Goal: Task Accomplishment & Management: Complete application form

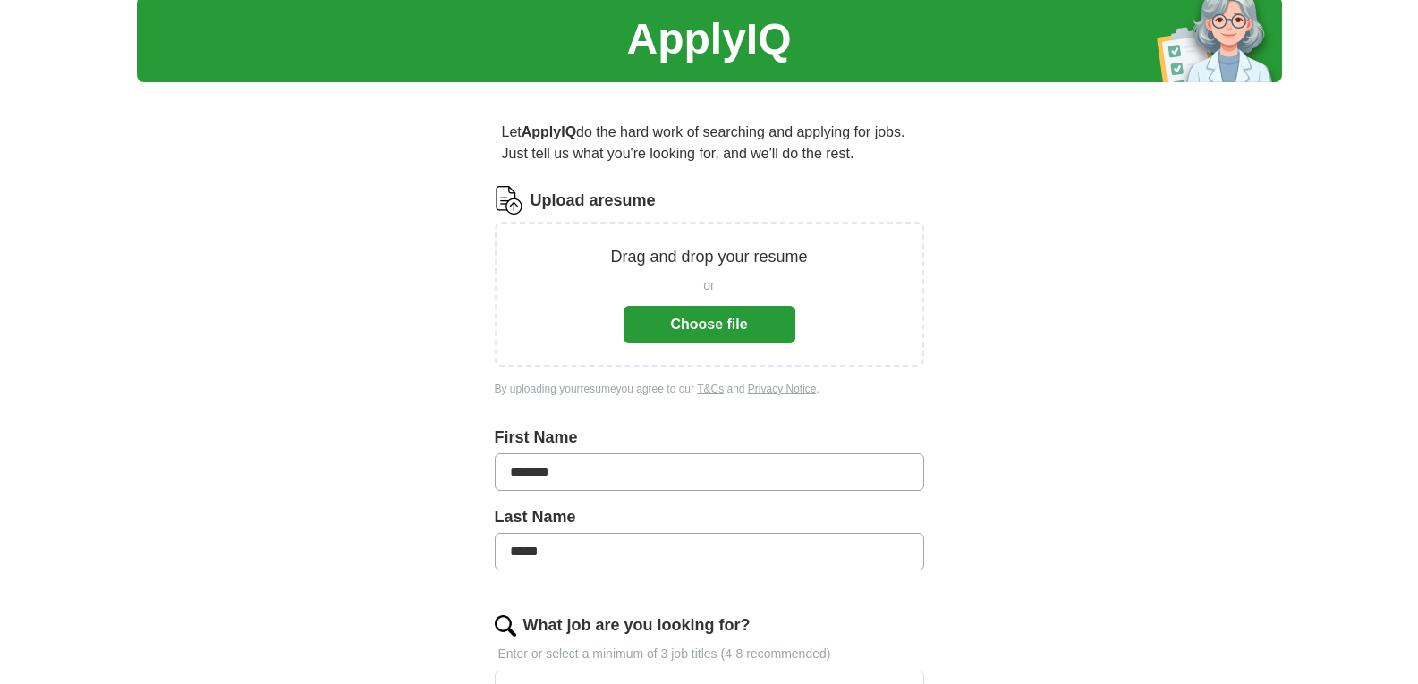
scroll to position [89, 0]
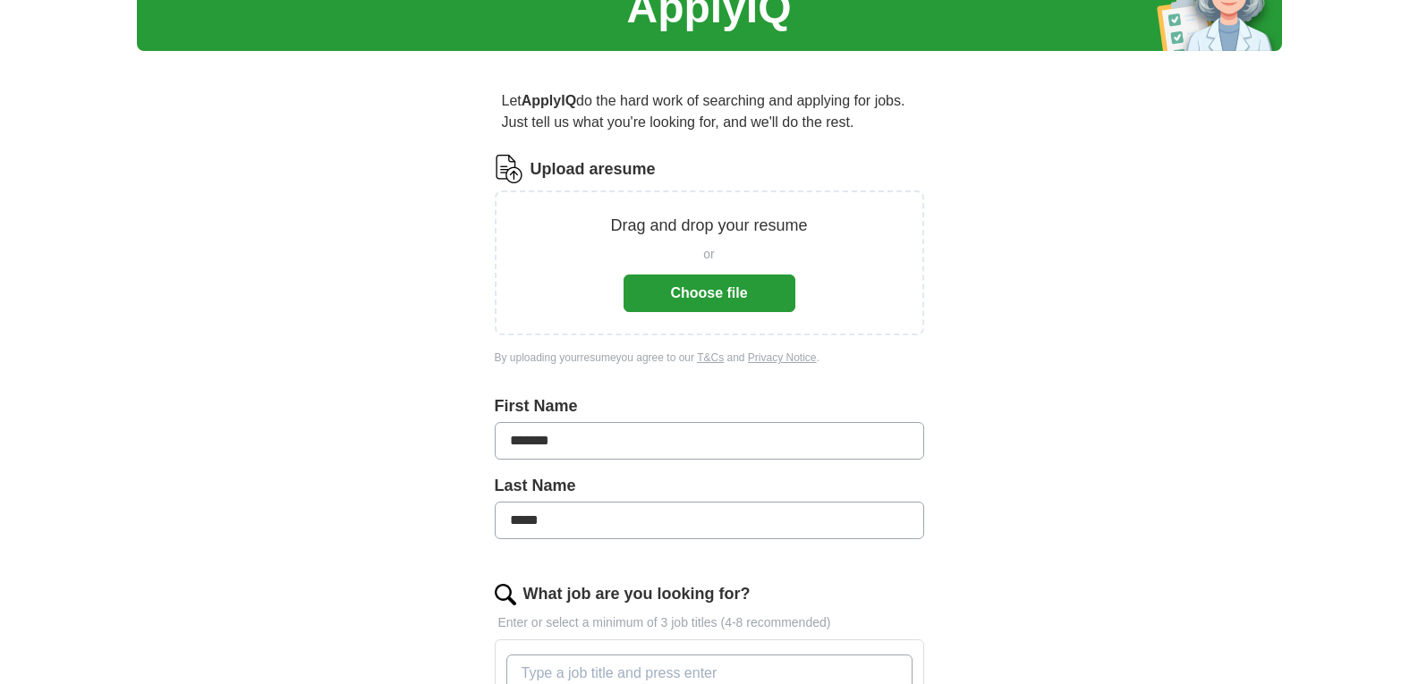
click at [721, 282] on button "Choose file" at bounding box center [710, 294] width 172 height 38
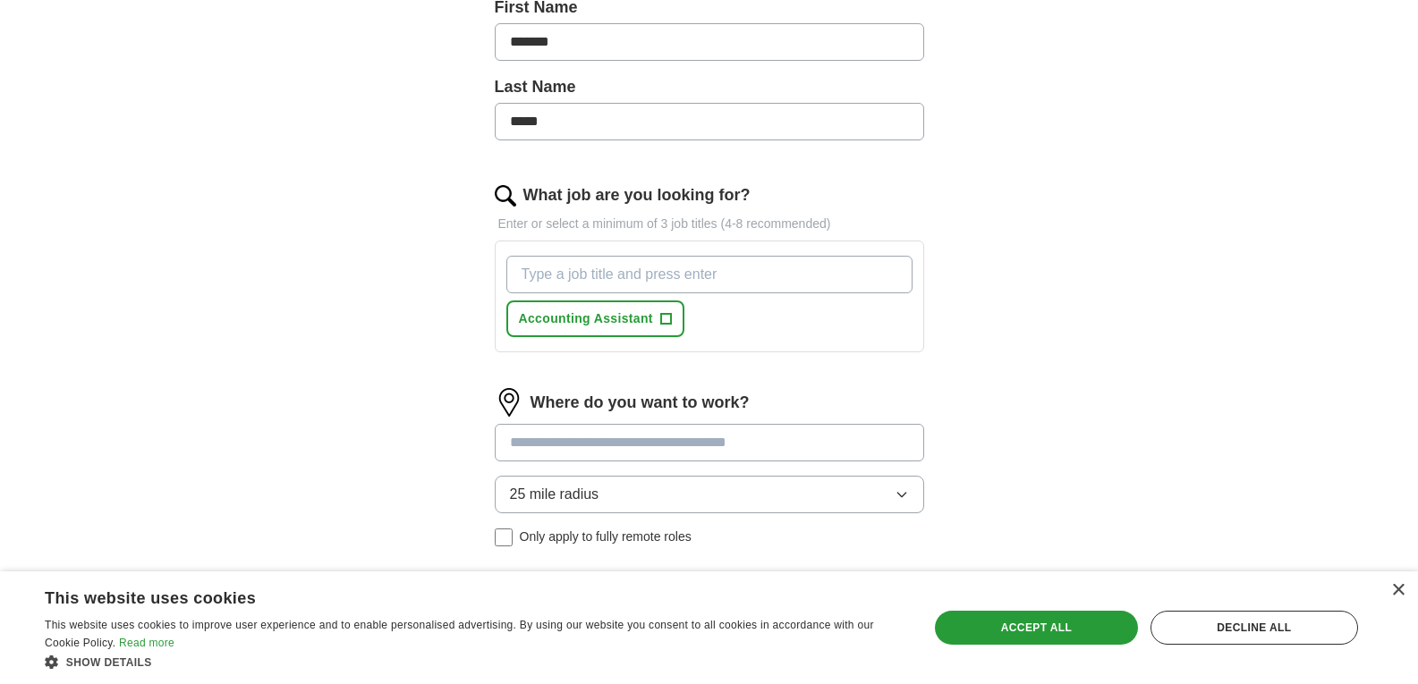
scroll to position [447, 0]
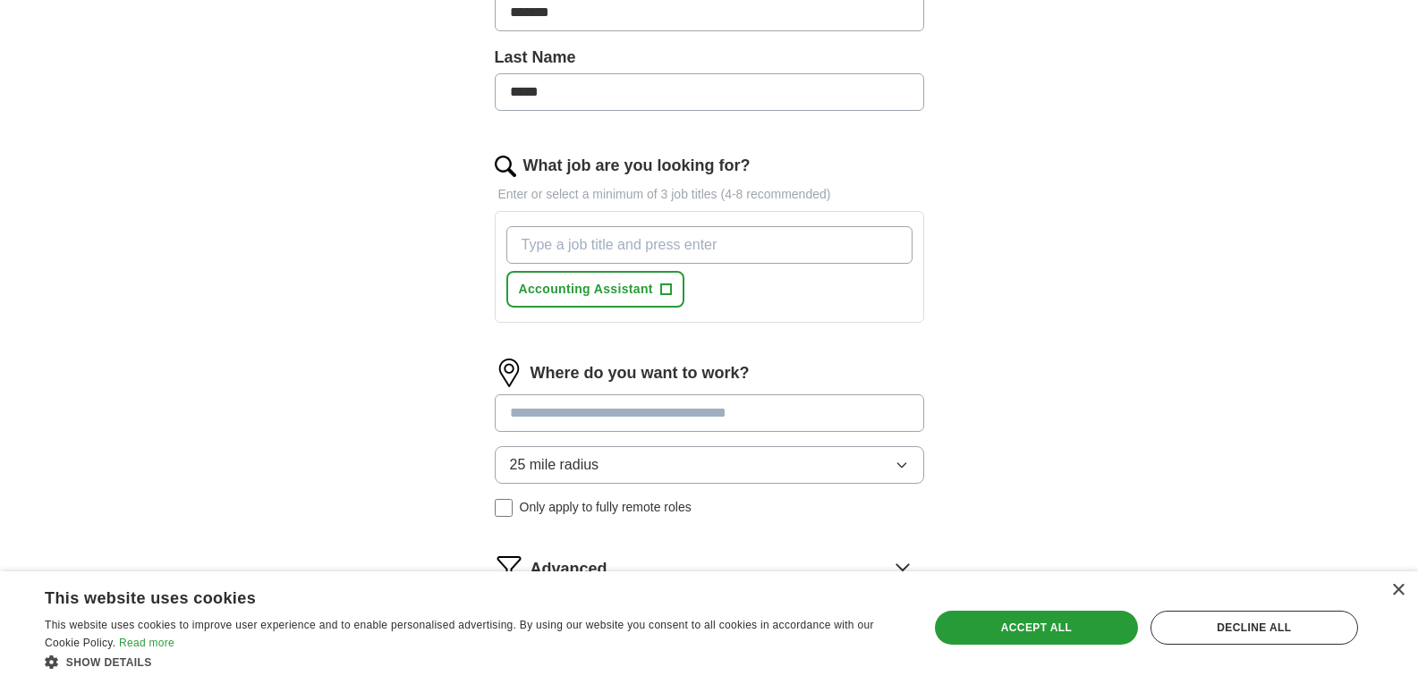
click at [787, 246] on input "What job are you looking for?" at bounding box center [709, 245] width 406 height 38
type input "Accounts Payable"
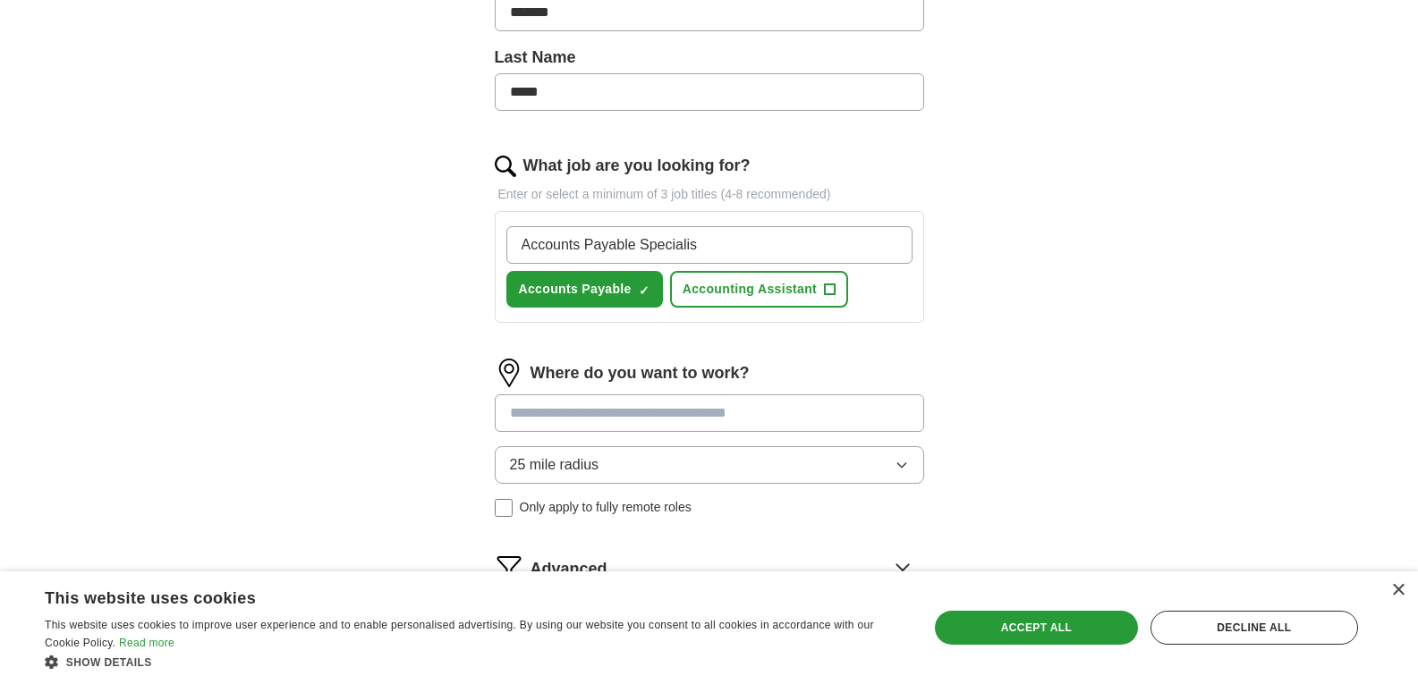
type input "Accounts Payable Specialist"
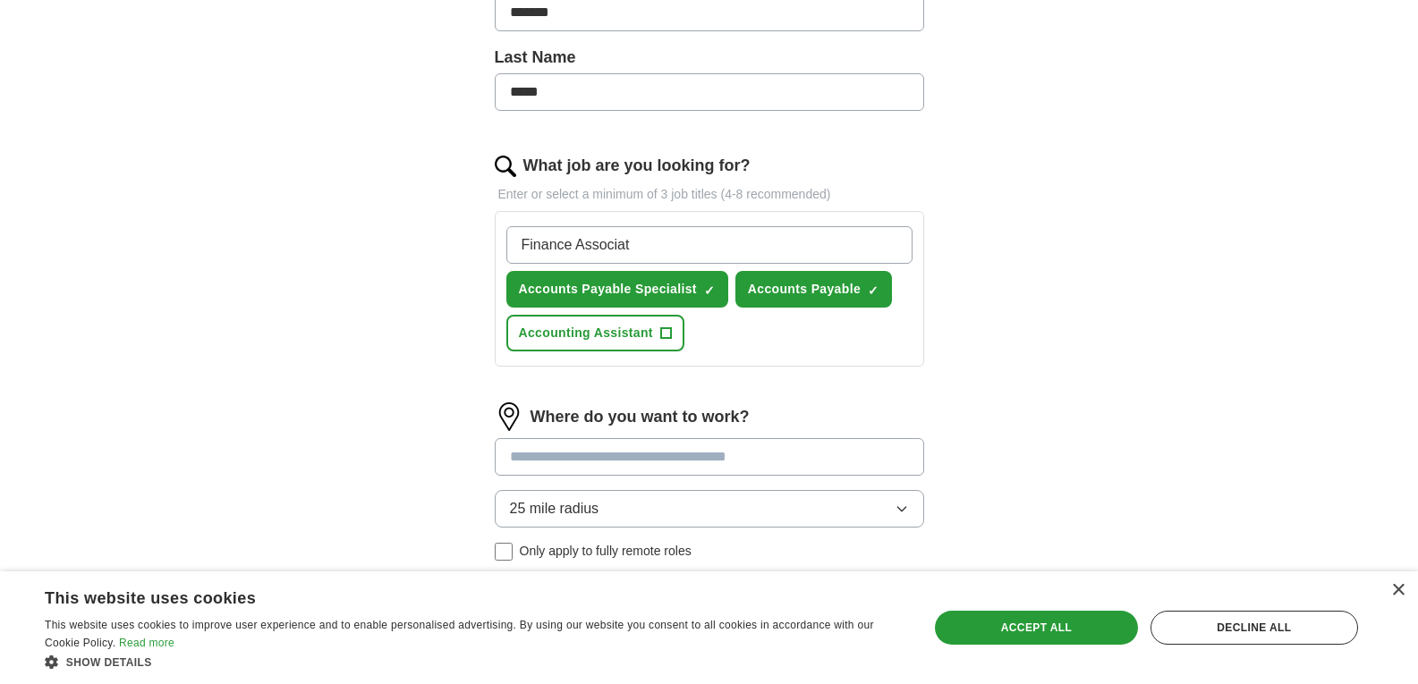
type input "Finance Associate"
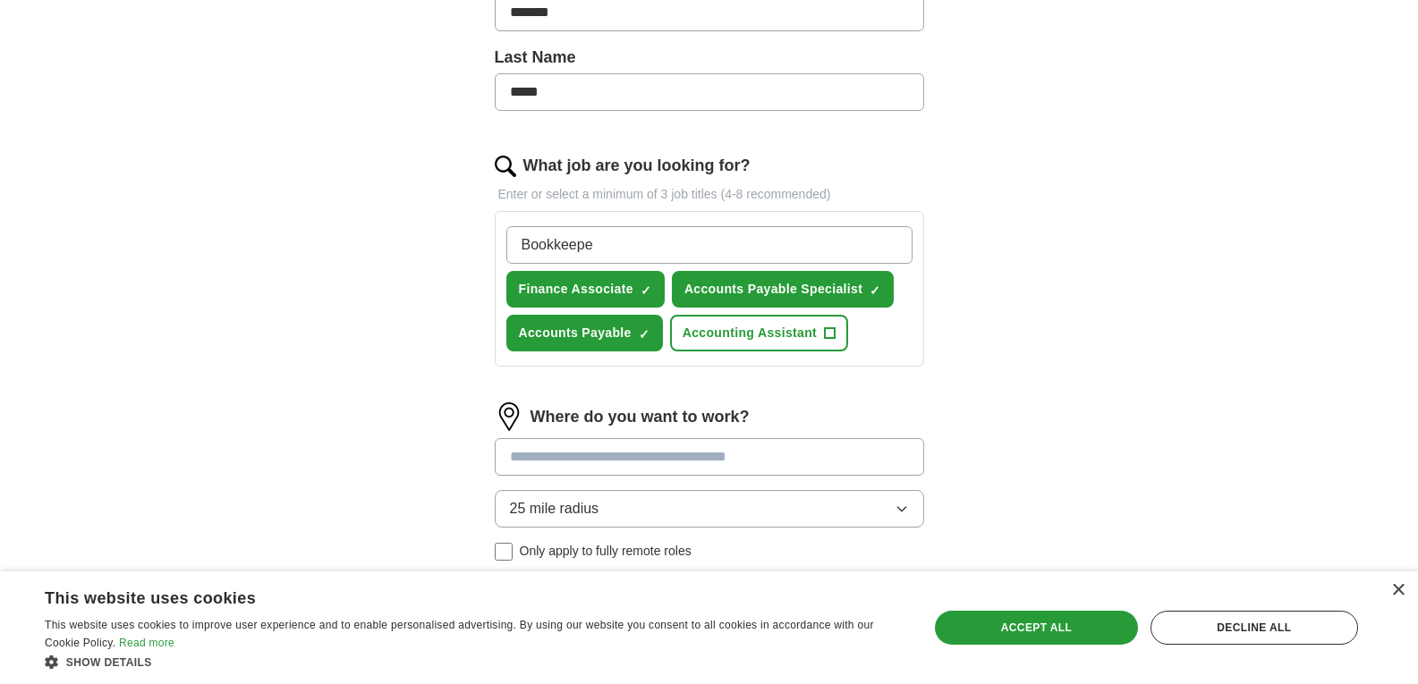
type input "Bookkeeper"
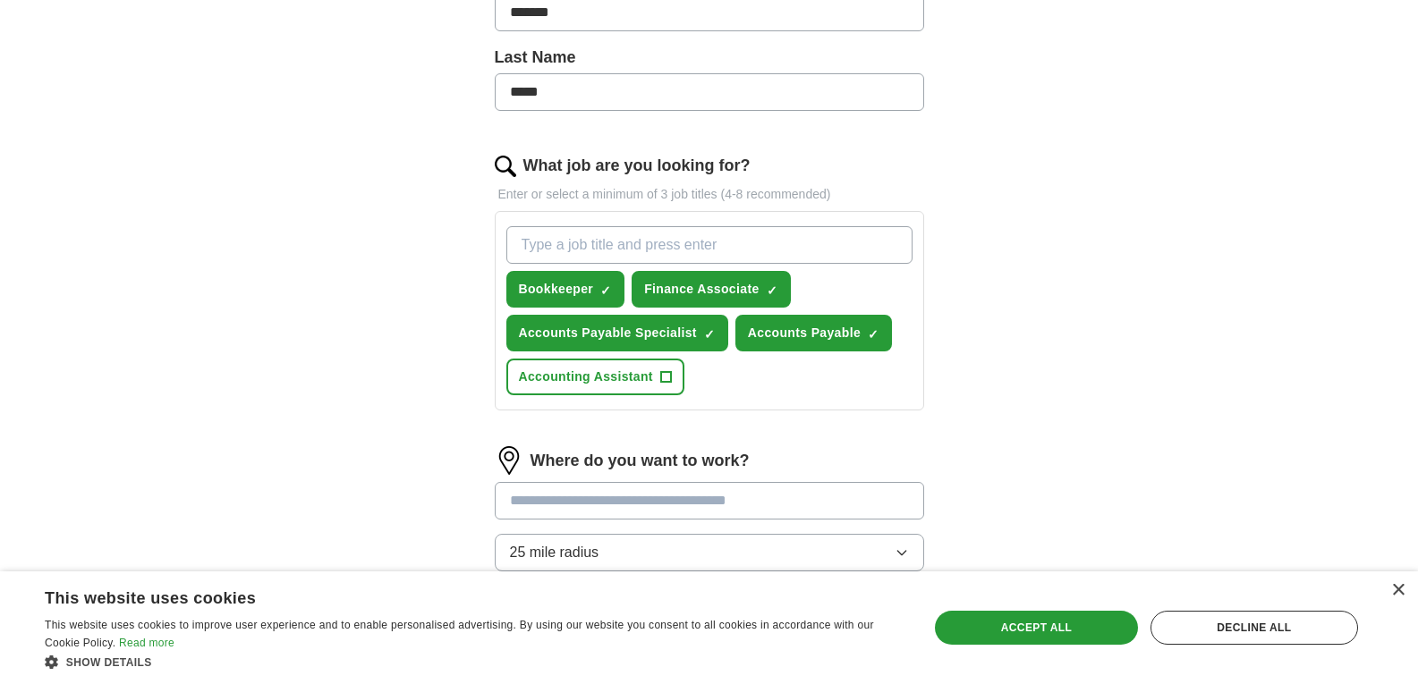
type input "c"
type input "Accounts Payable Manager"
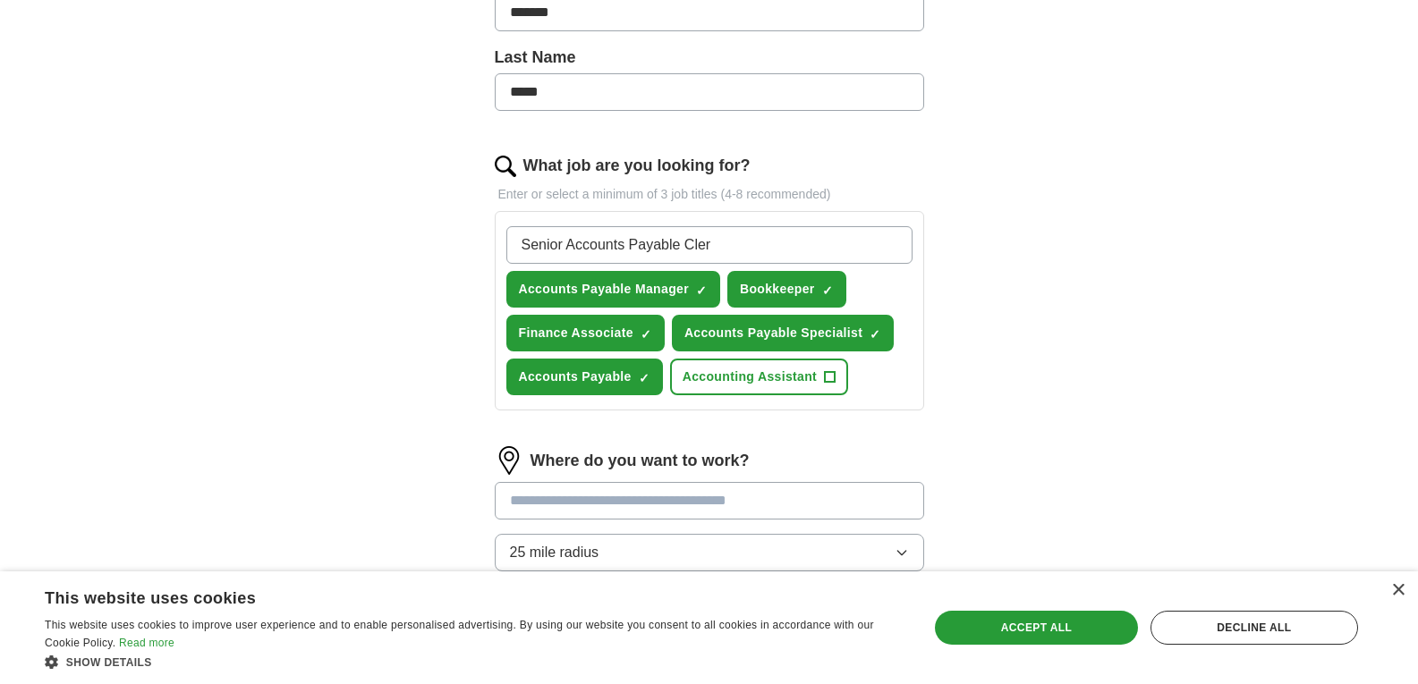
type input "Senior Accounts Payable Clerk"
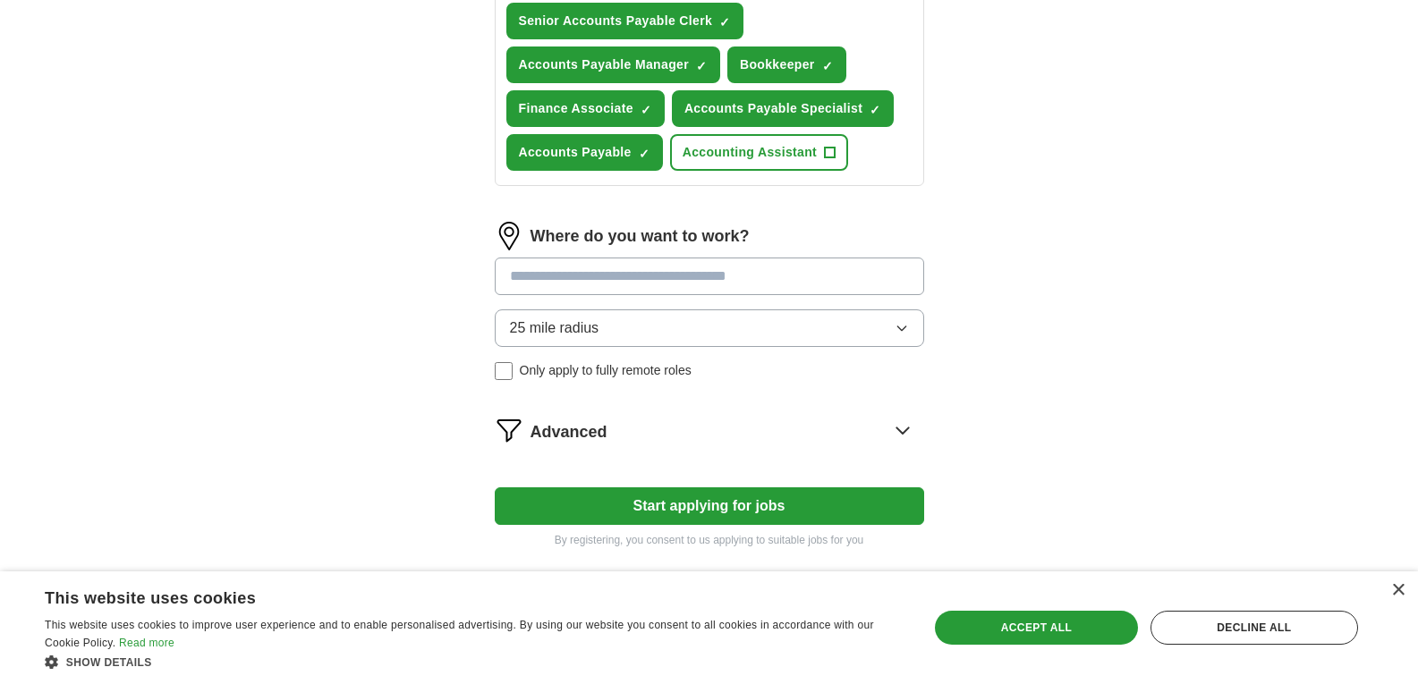
scroll to position [785, 0]
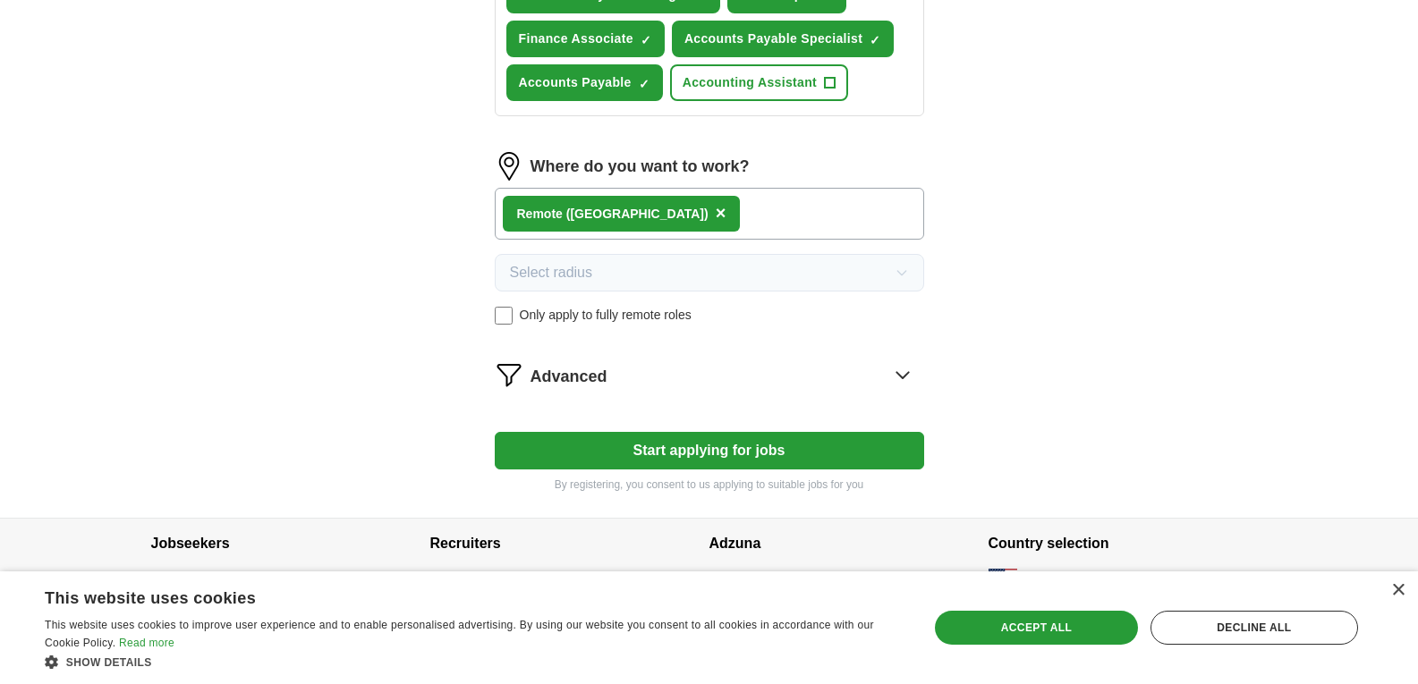
click at [903, 372] on icon at bounding box center [902, 375] width 29 height 29
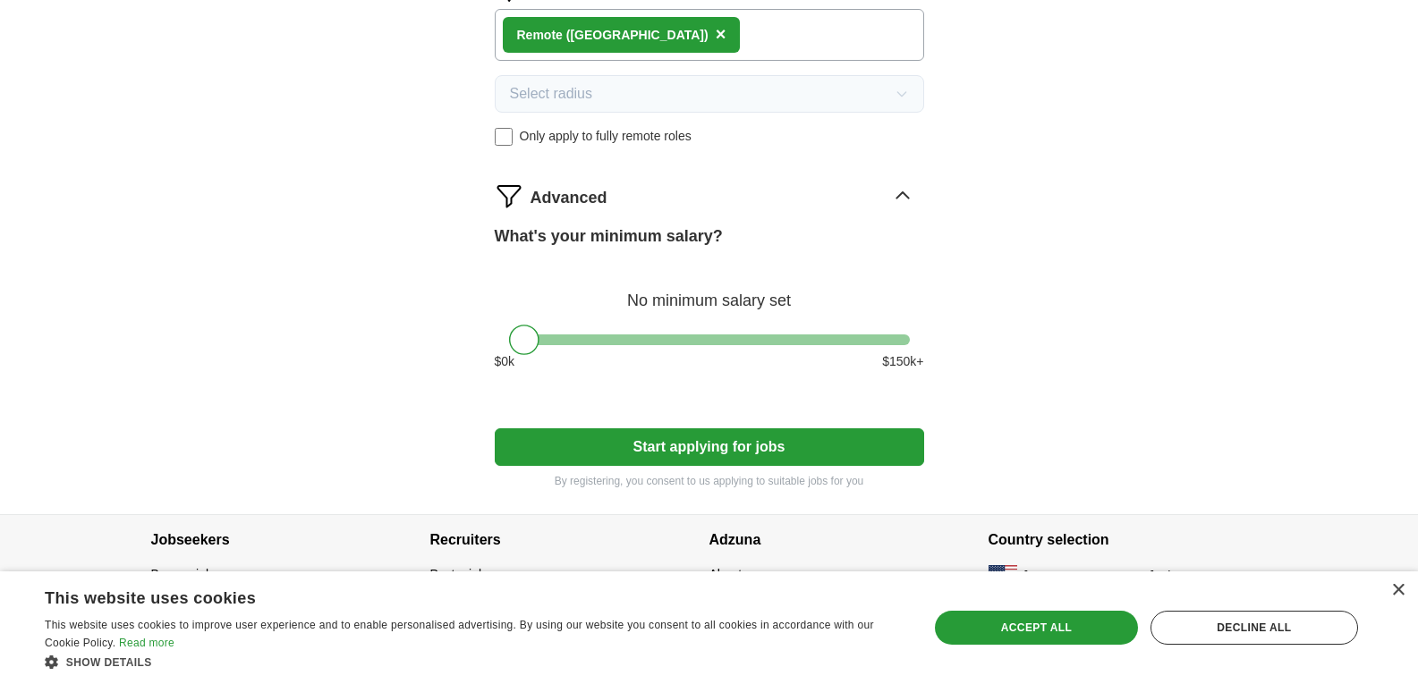
scroll to position [975, 0]
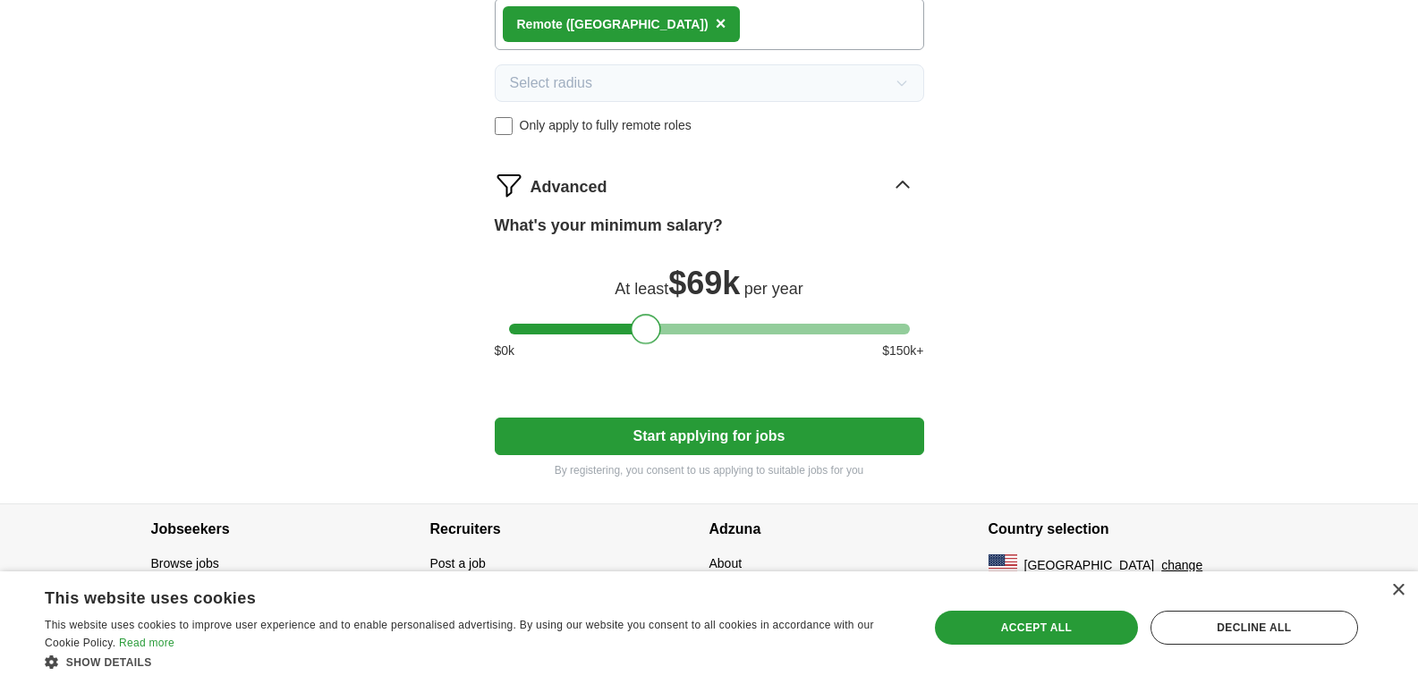
drag, startPoint x: 524, startPoint y: 332, endPoint x: 649, endPoint y: 352, distance: 126.9
click at [648, 355] on div "What's your minimum salary? At least $ 69k per year $ 0 k $ 150 k+" at bounding box center [709, 294] width 429 height 161
click at [789, 431] on button "Start applying for jobs" at bounding box center [709, 437] width 429 height 38
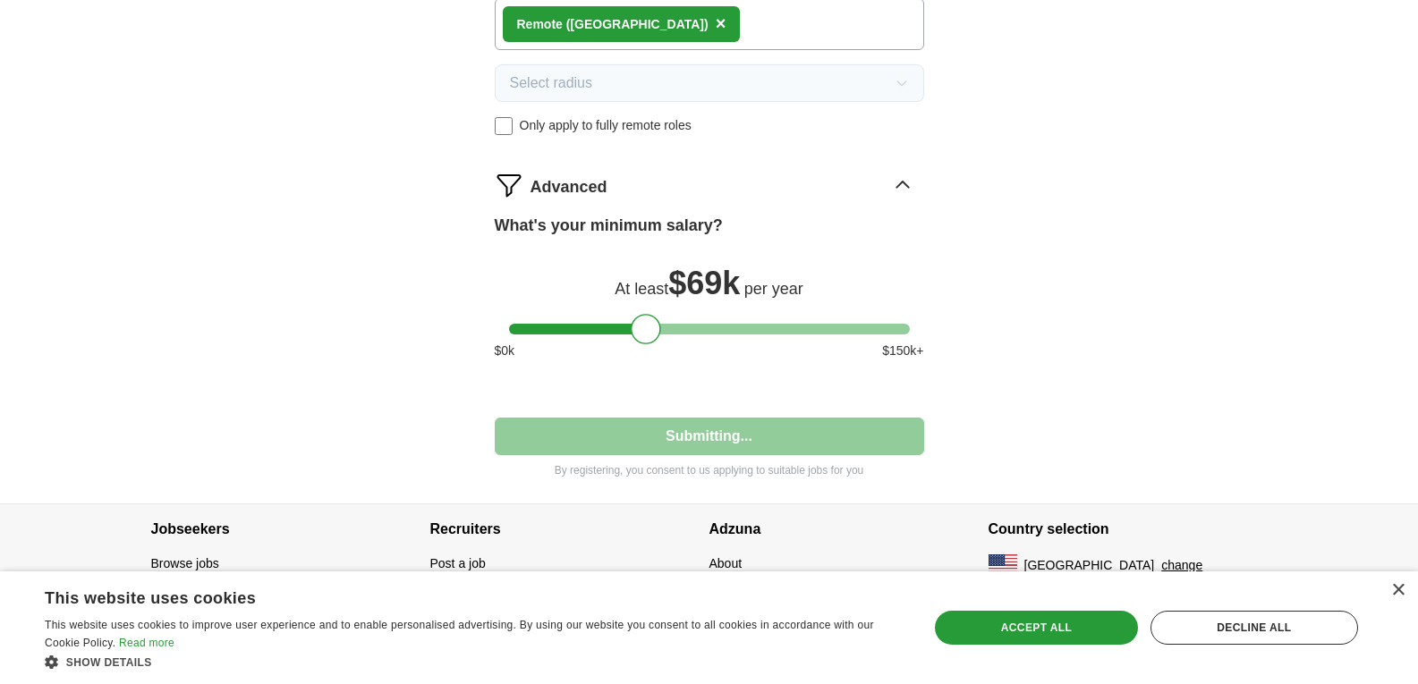
select select "**"
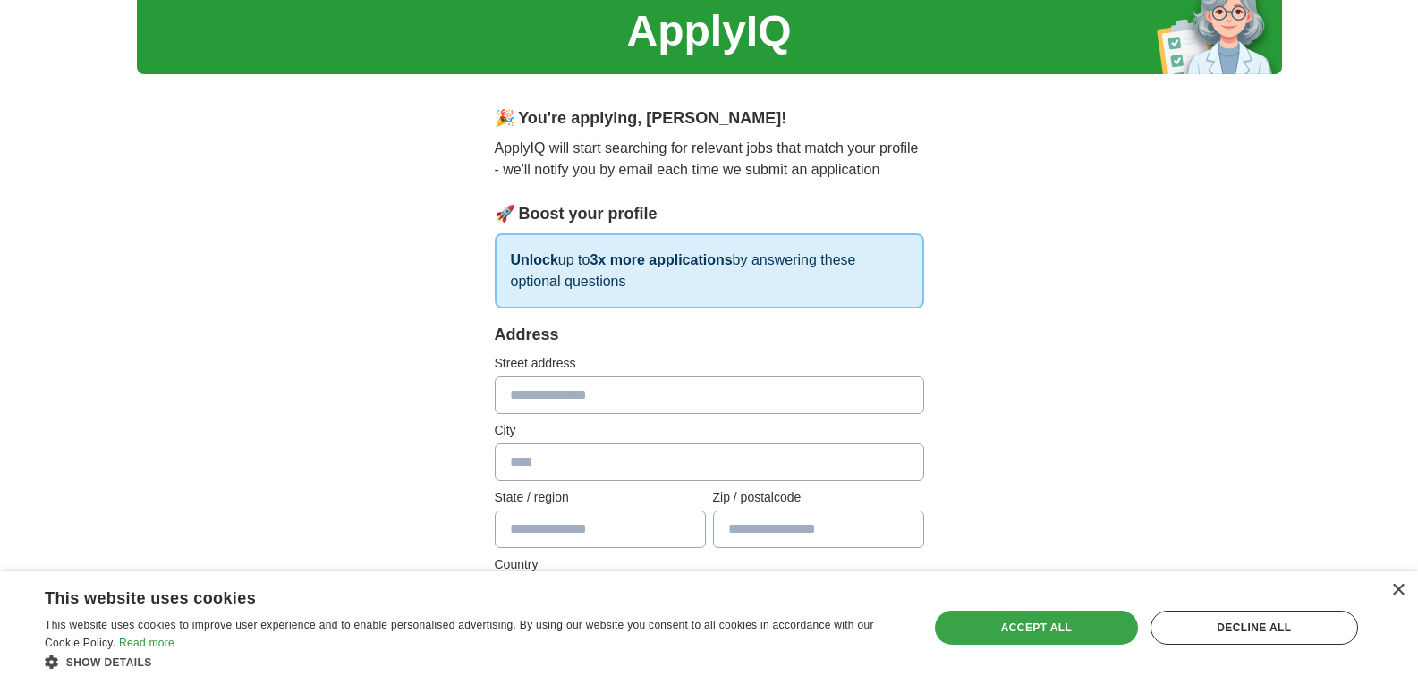
scroll to position [0, 0]
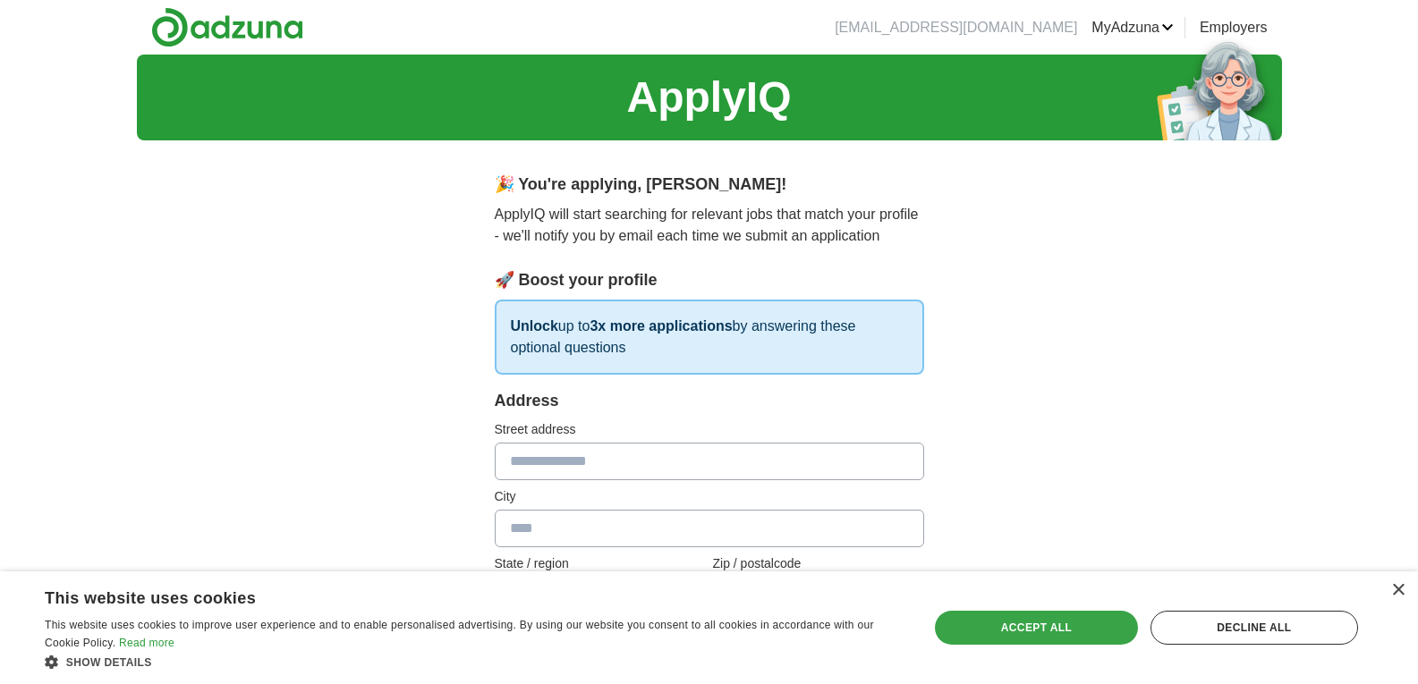
click at [1009, 611] on div "Accept all" at bounding box center [1036, 628] width 203 height 34
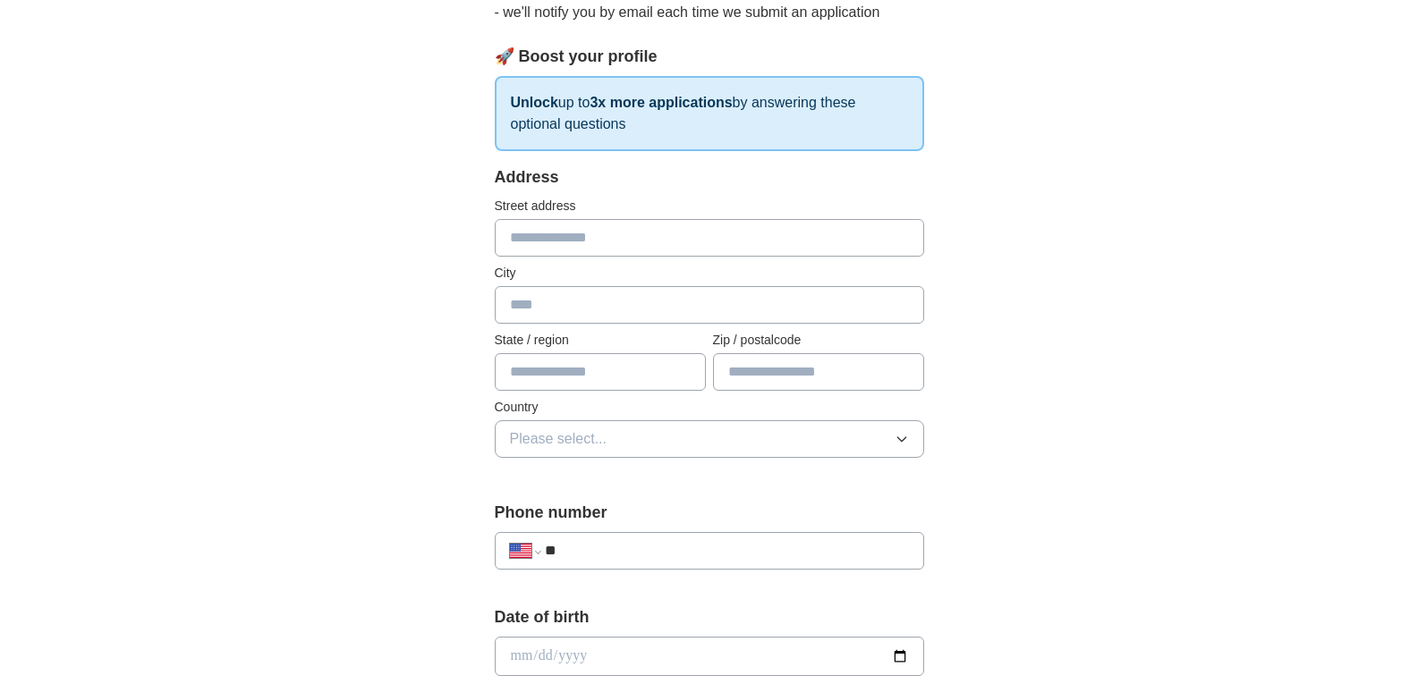
scroll to position [268, 0]
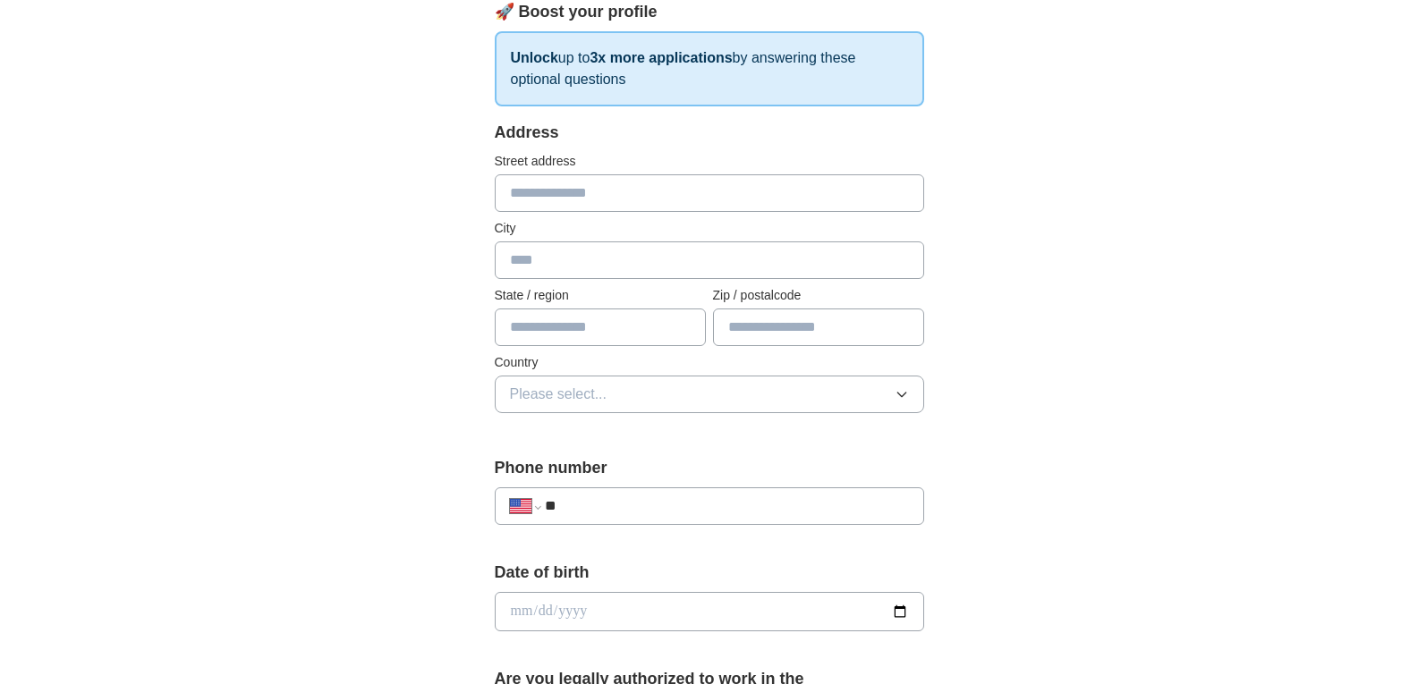
click at [604, 194] on input "text" at bounding box center [709, 193] width 429 height 38
type input "**********"
type input "**"
type input "*****"
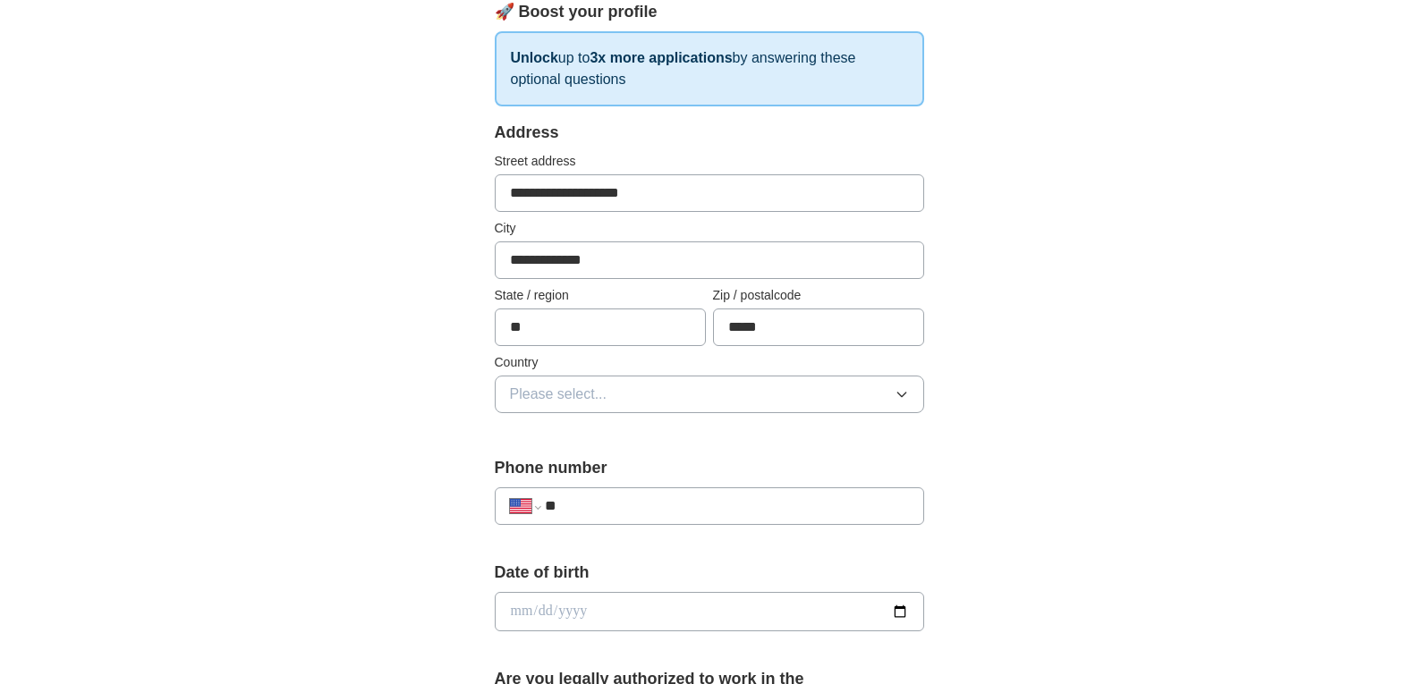
click at [641, 390] on button "Please select..." at bounding box center [709, 395] width 429 height 38
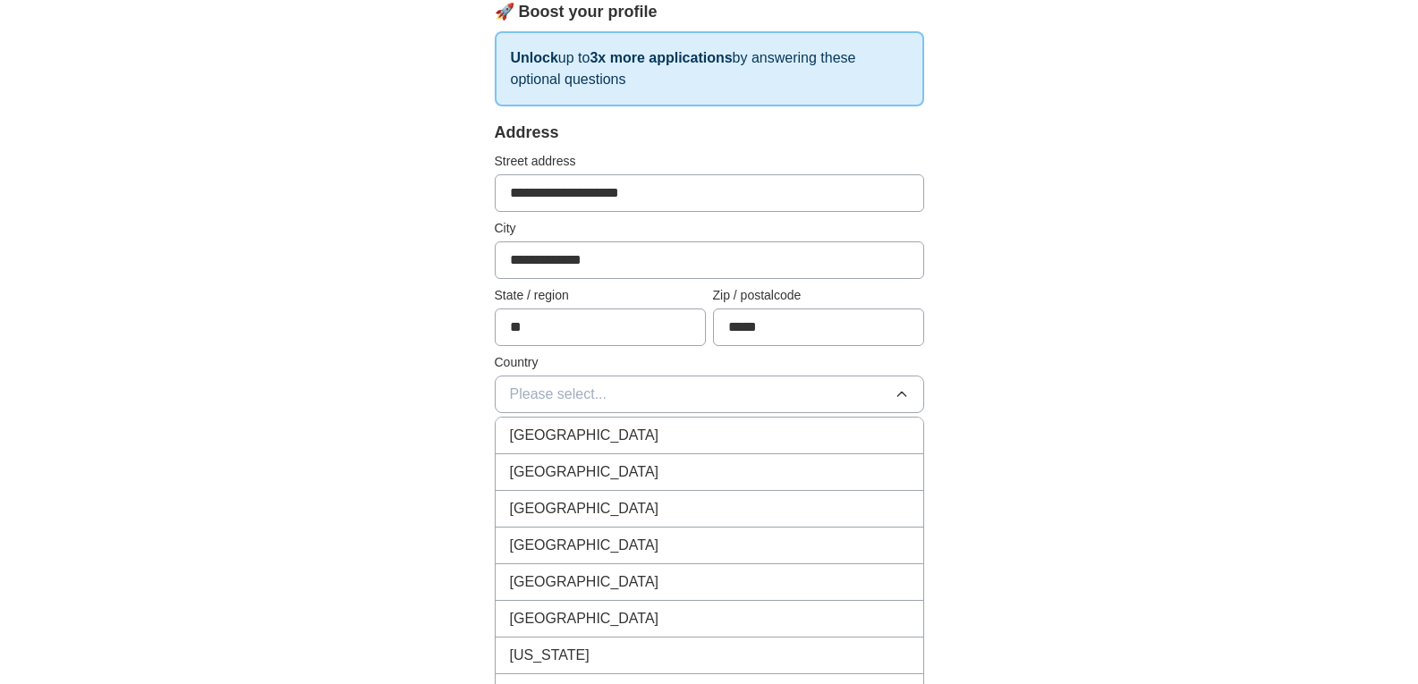
click at [642, 475] on div "[GEOGRAPHIC_DATA]" at bounding box center [709, 472] width 399 height 21
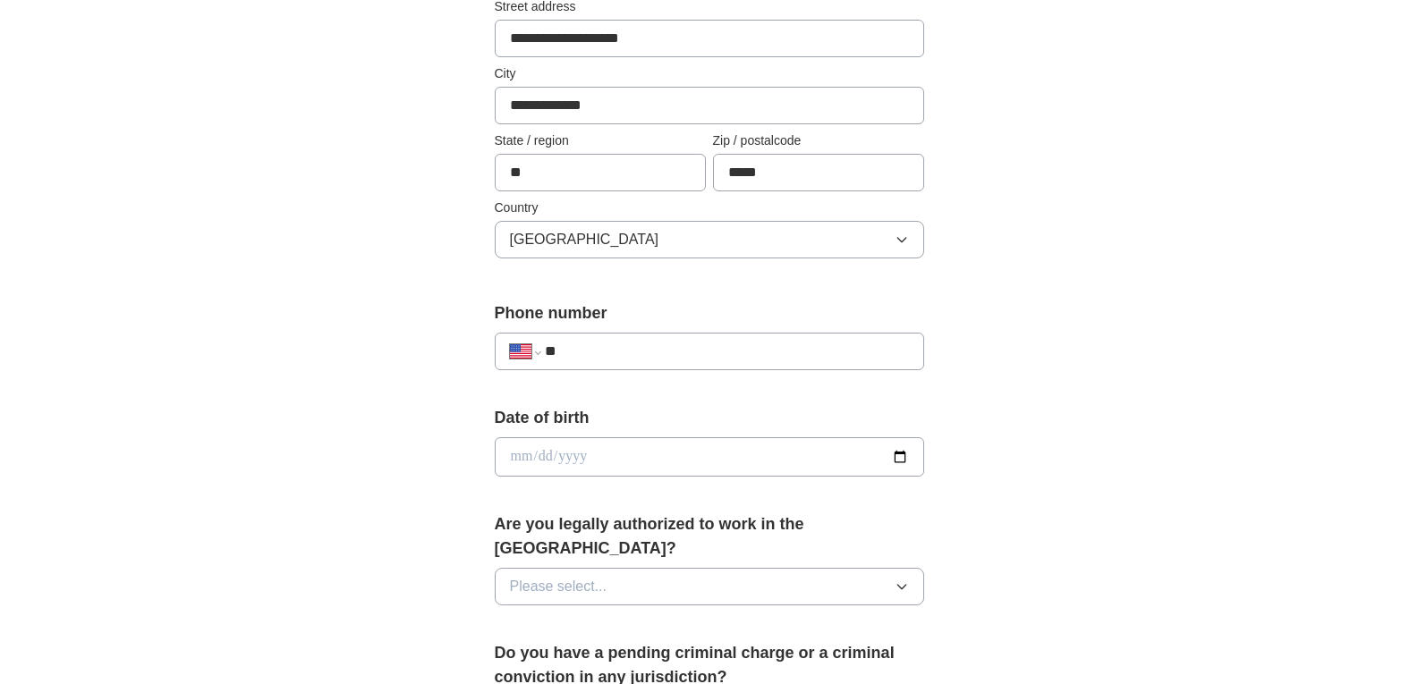
scroll to position [447, 0]
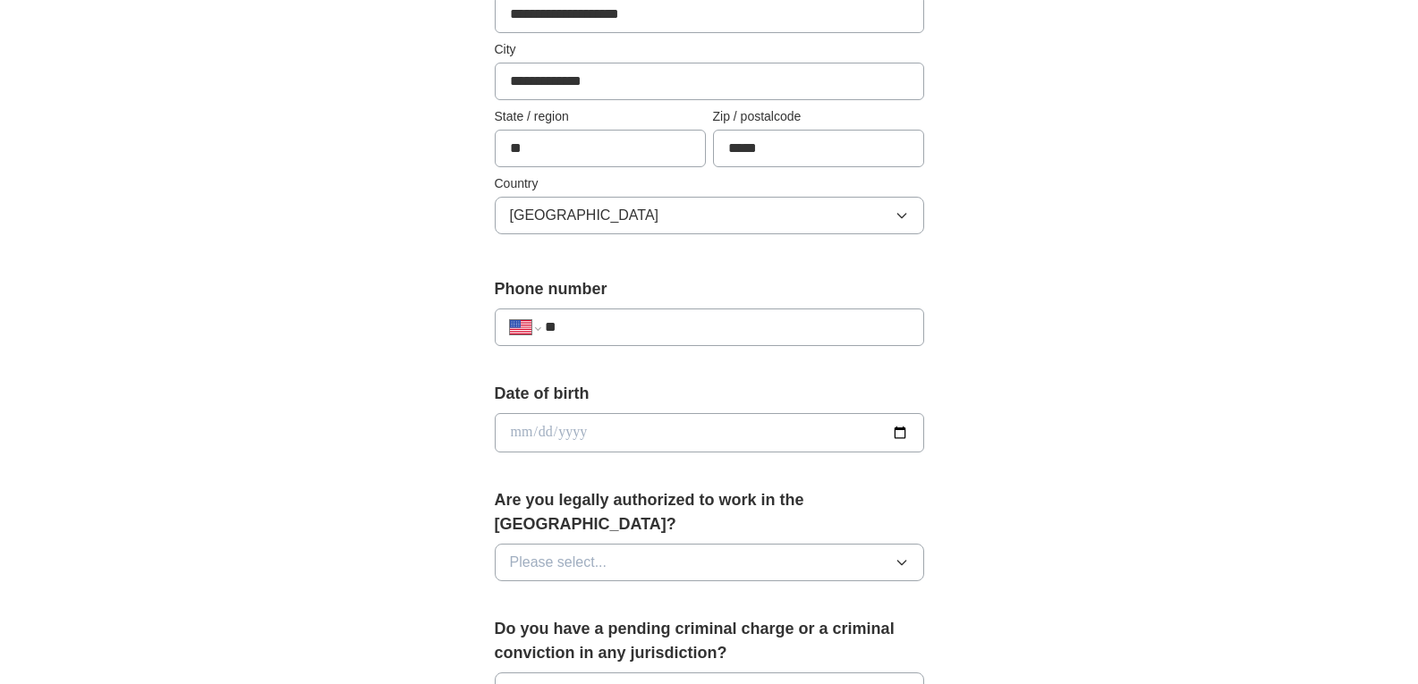
click at [641, 318] on input "**" at bounding box center [726, 327] width 363 height 21
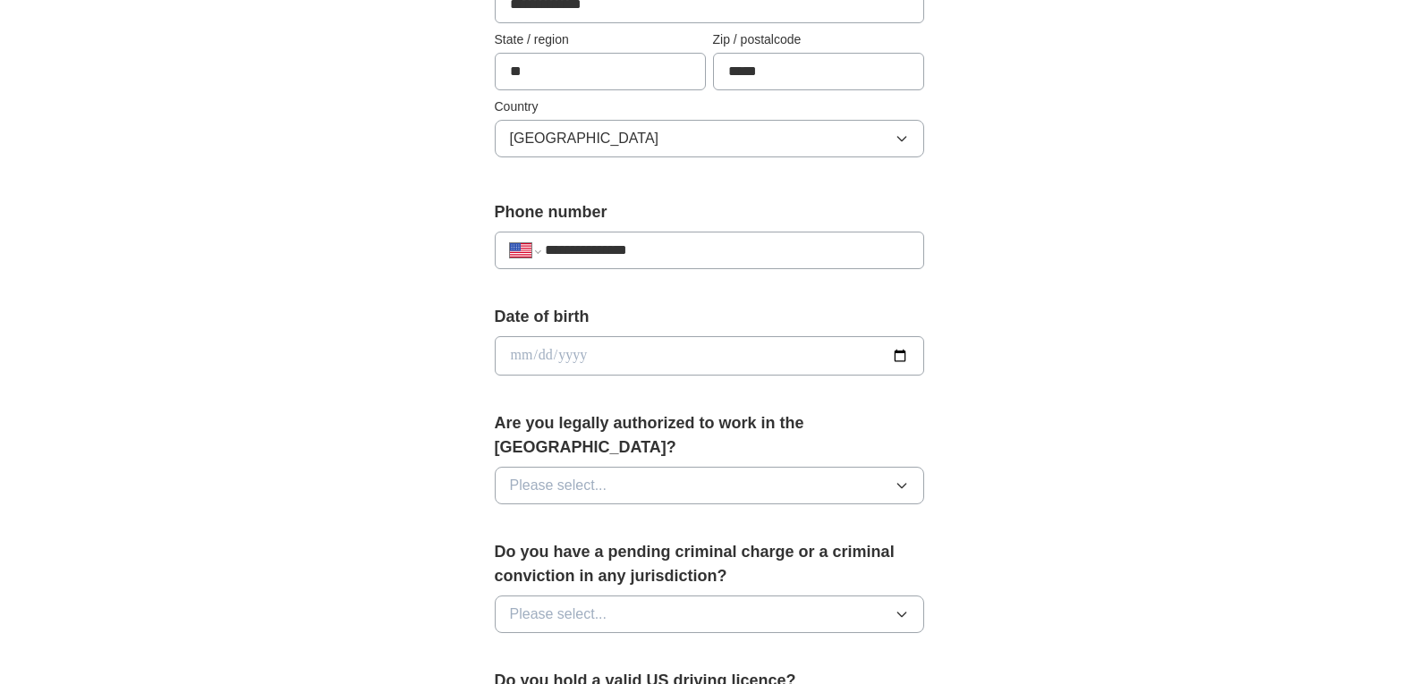
scroll to position [626, 0]
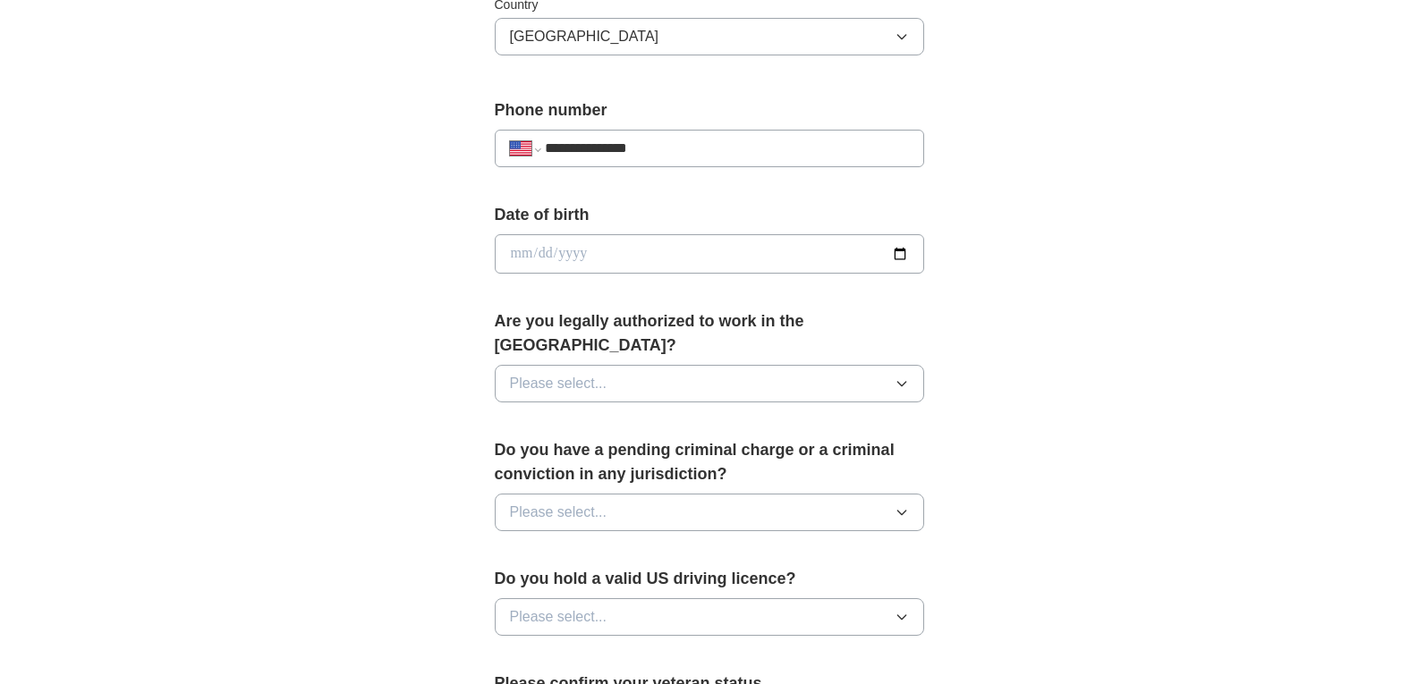
type input "**********"
click at [681, 366] on button "Please select..." at bounding box center [709, 384] width 429 height 38
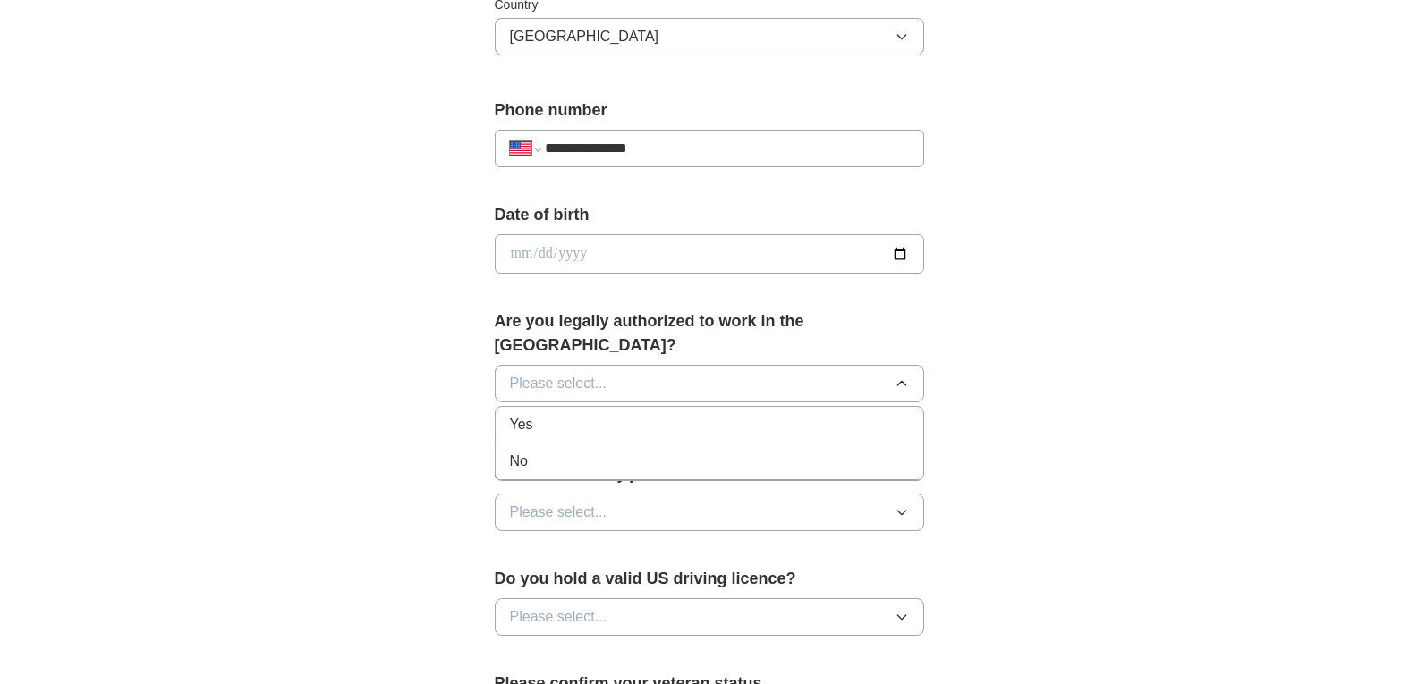
click at [665, 414] on div "Yes" at bounding box center [709, 424] width 399 height 21
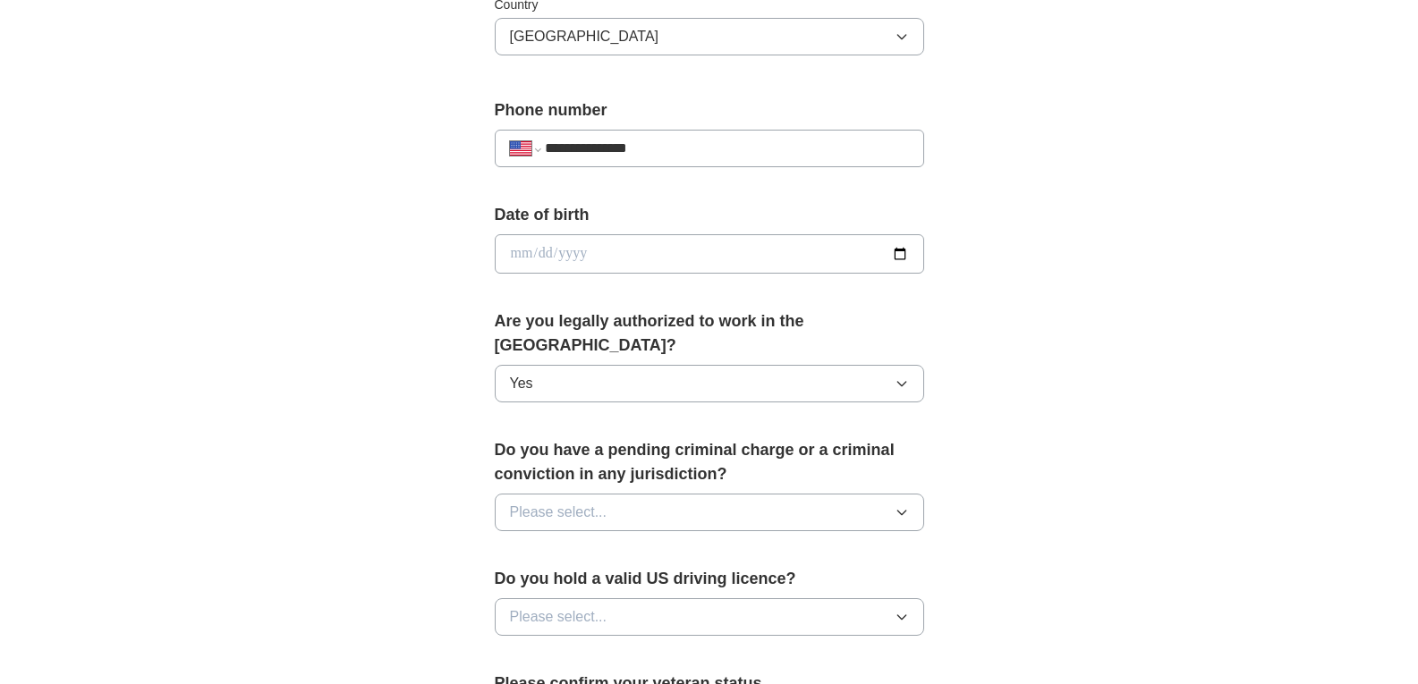
click at [662, 494] on button "Please select..." at bounding box center [709, 513] width 429 height 38
click at [632, 580] on div "No" at bounding box center [709, 590] width 399 height 21
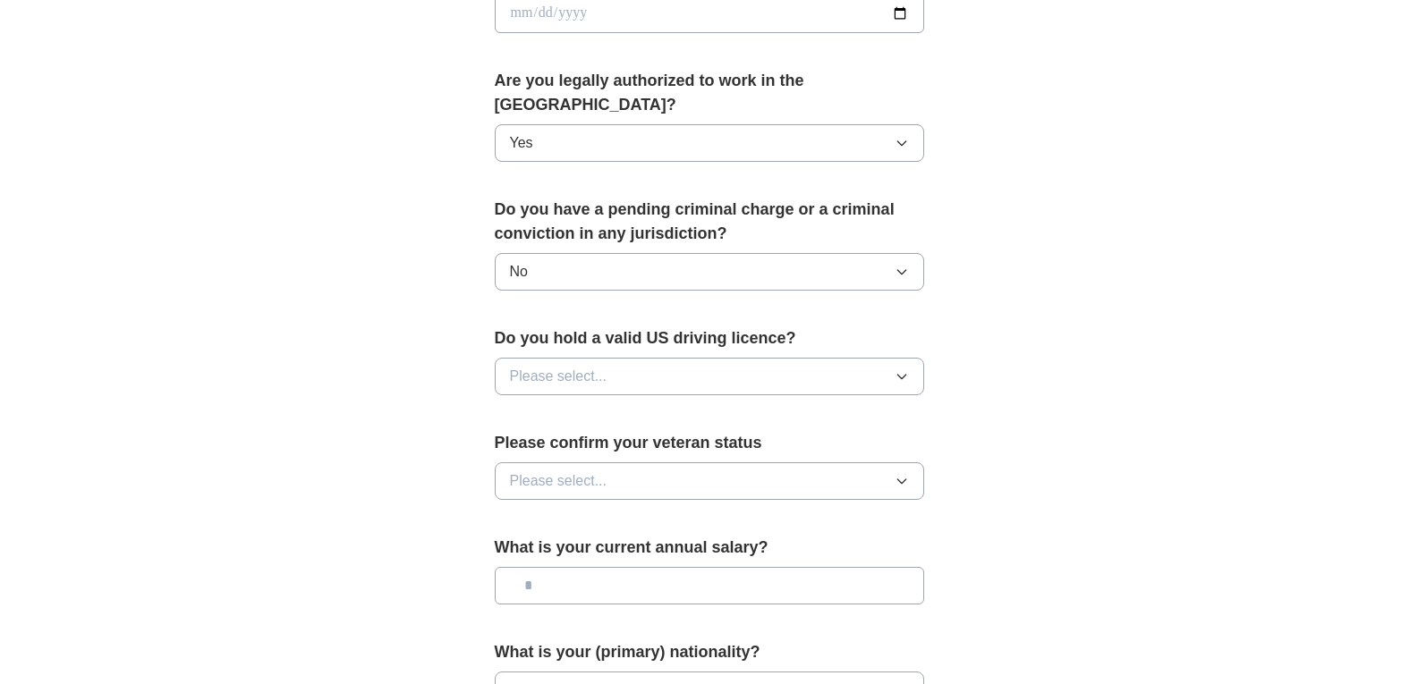
scroll to position [895, 0]
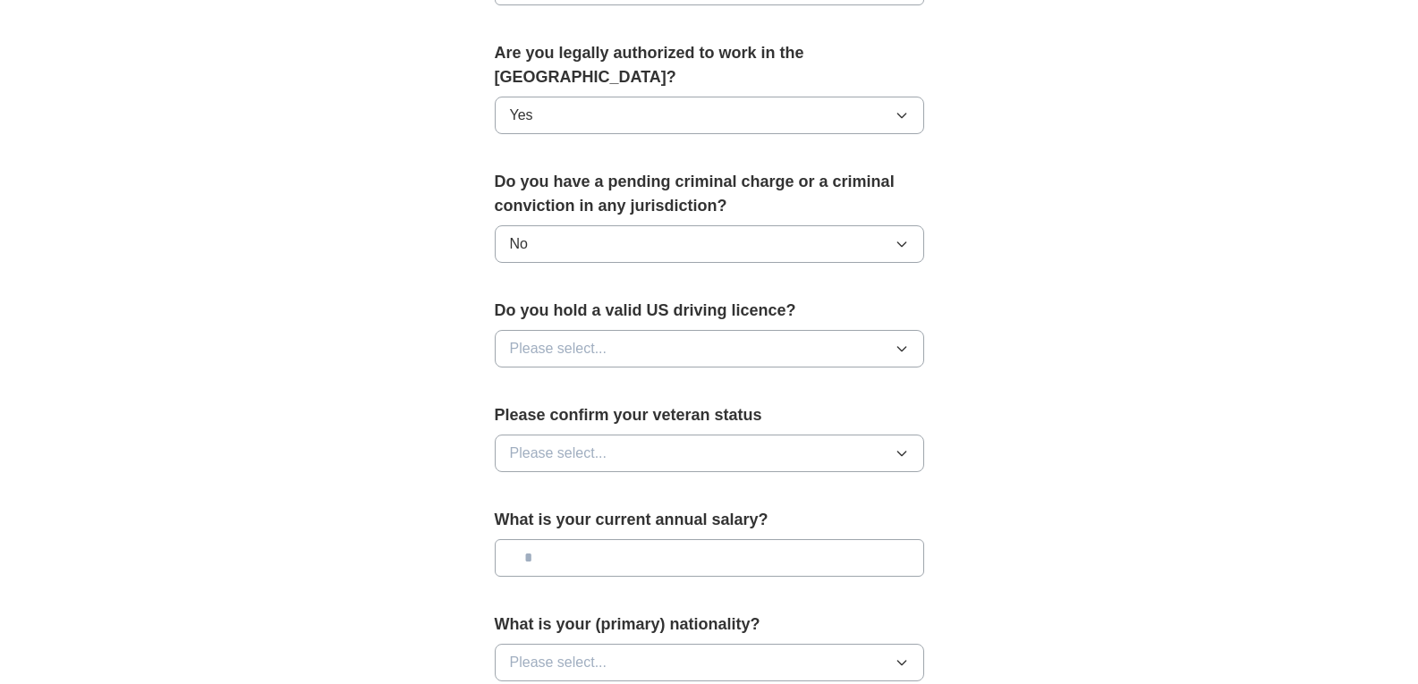
click at [631, 330] on button "Please select..." at bounding box center [709, 349] width 429 height 38
click at [623, 379] on div "Yes" at bounding box center [709, 389] width 399 height 21
click at [616, 435] on button "Please select..." at bounding box center [709, 454] width 429 height 38
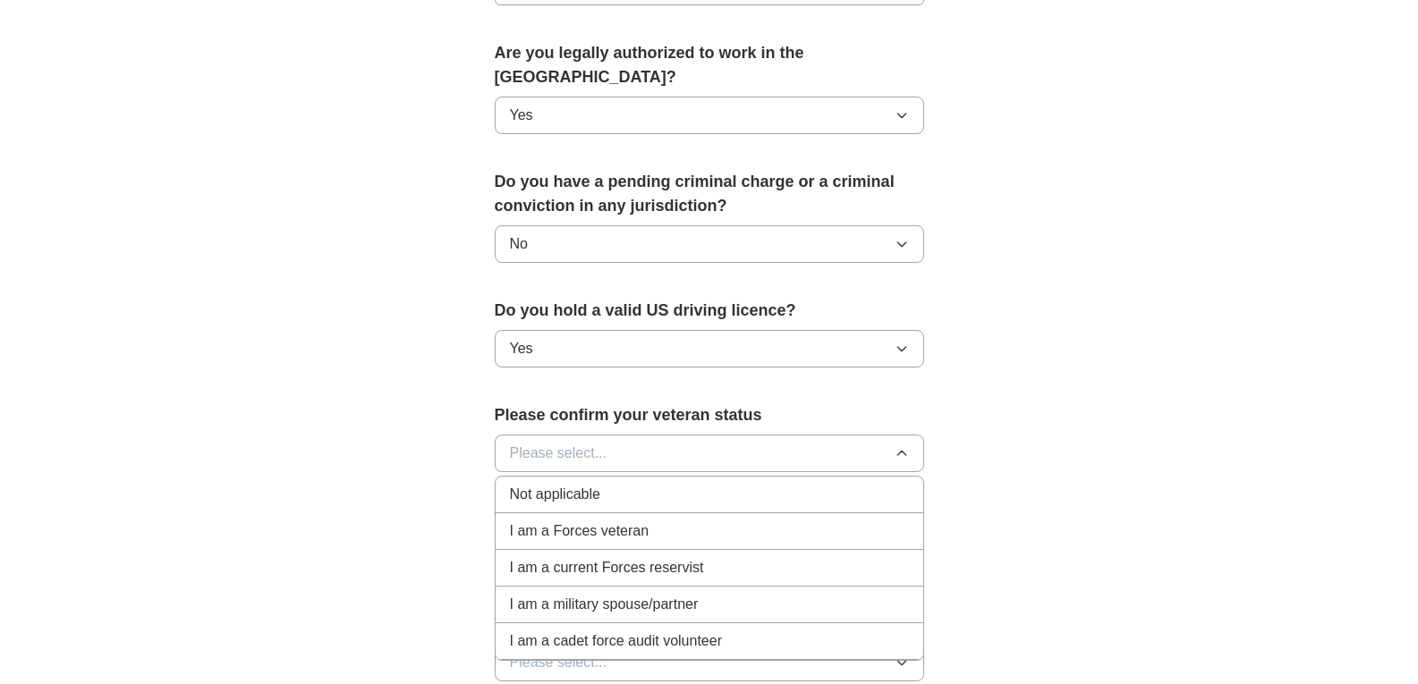
click at [602, 484] on div "Not applicable" at bounding box center [709, 494] width 399 height 21
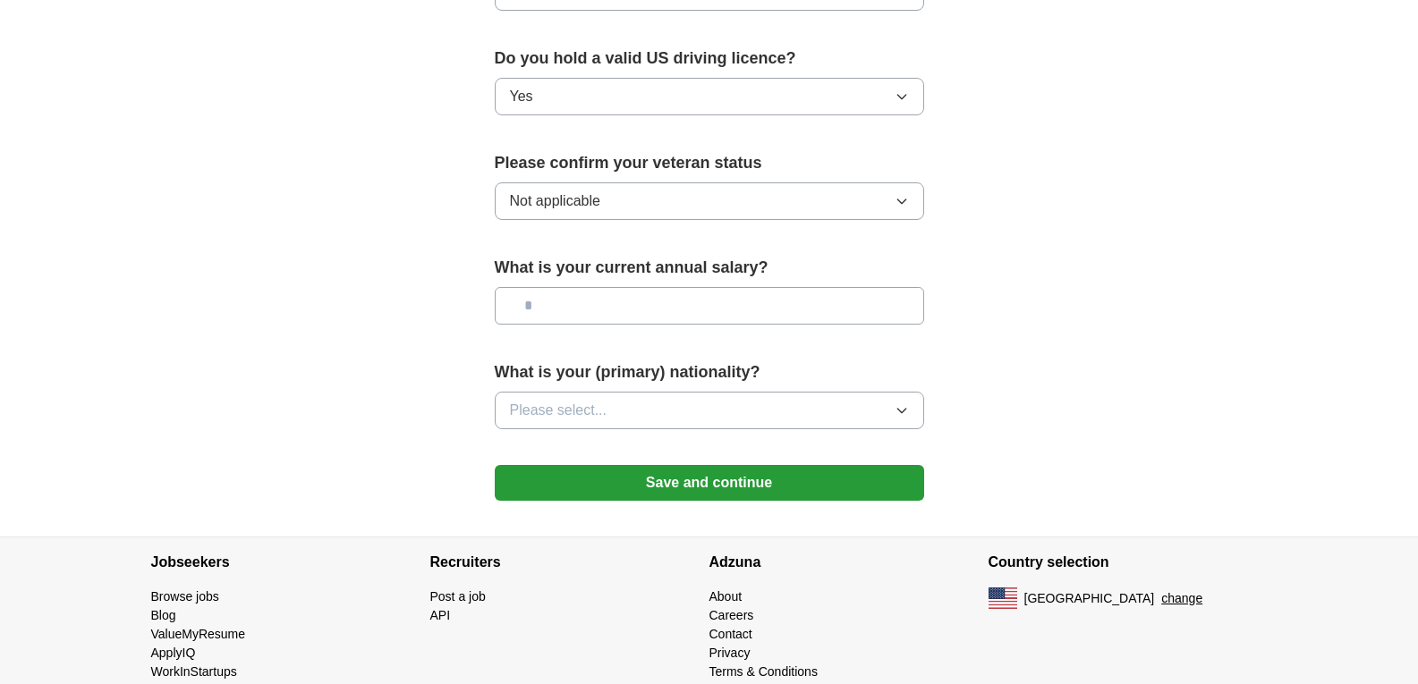
scroll to position [1156, 0]
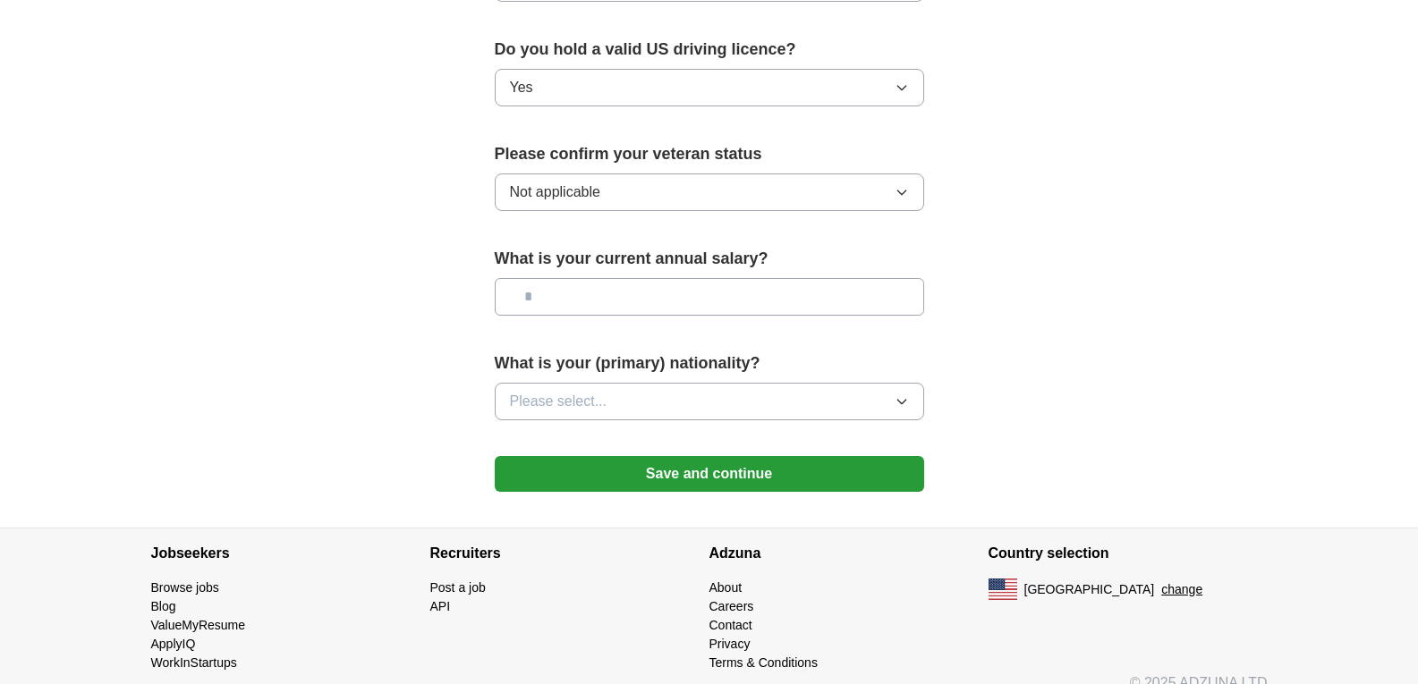
click at [585, 278] on input "text" at bounding box center [709, 297] width 429 height 38
type input "*******"
click at [661, 383] on button "Please select..." at bounding box center [709, 402] width 429 height 38
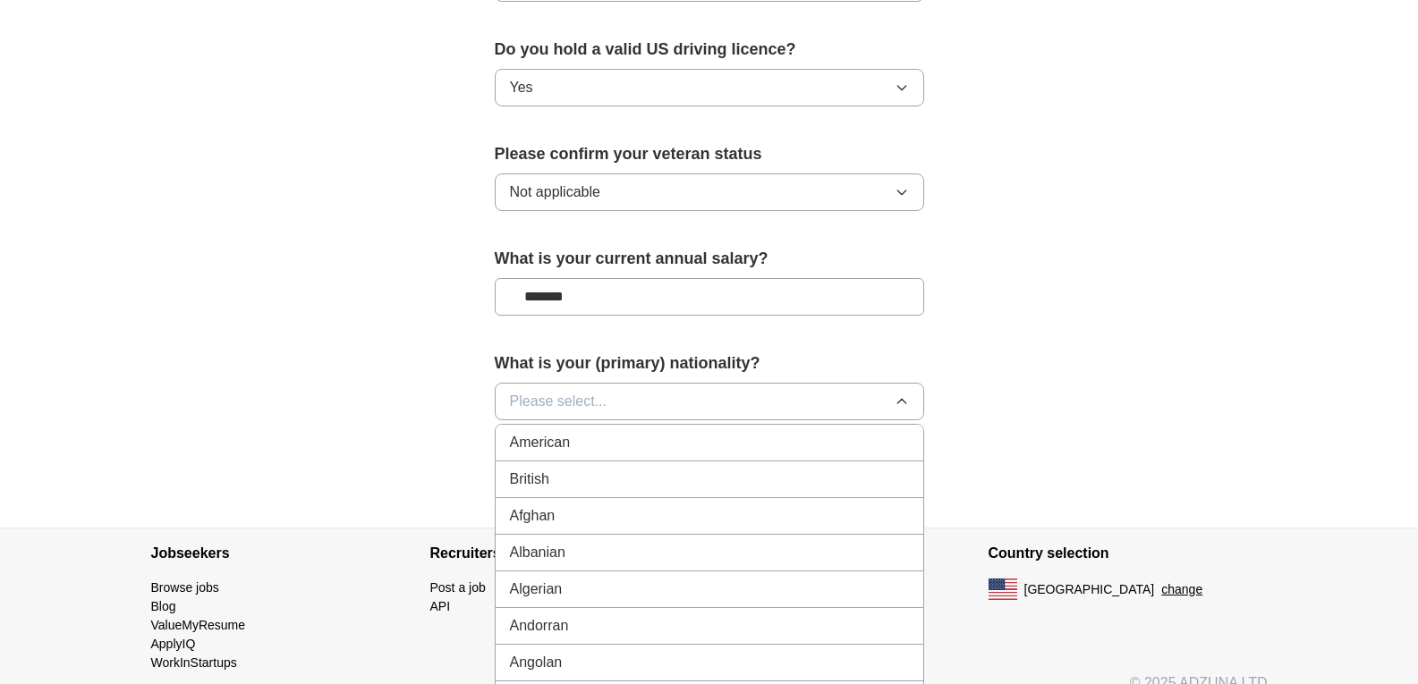
click at [652, 432] on div "American" at bounding box center [709, 442] width 399 height 21
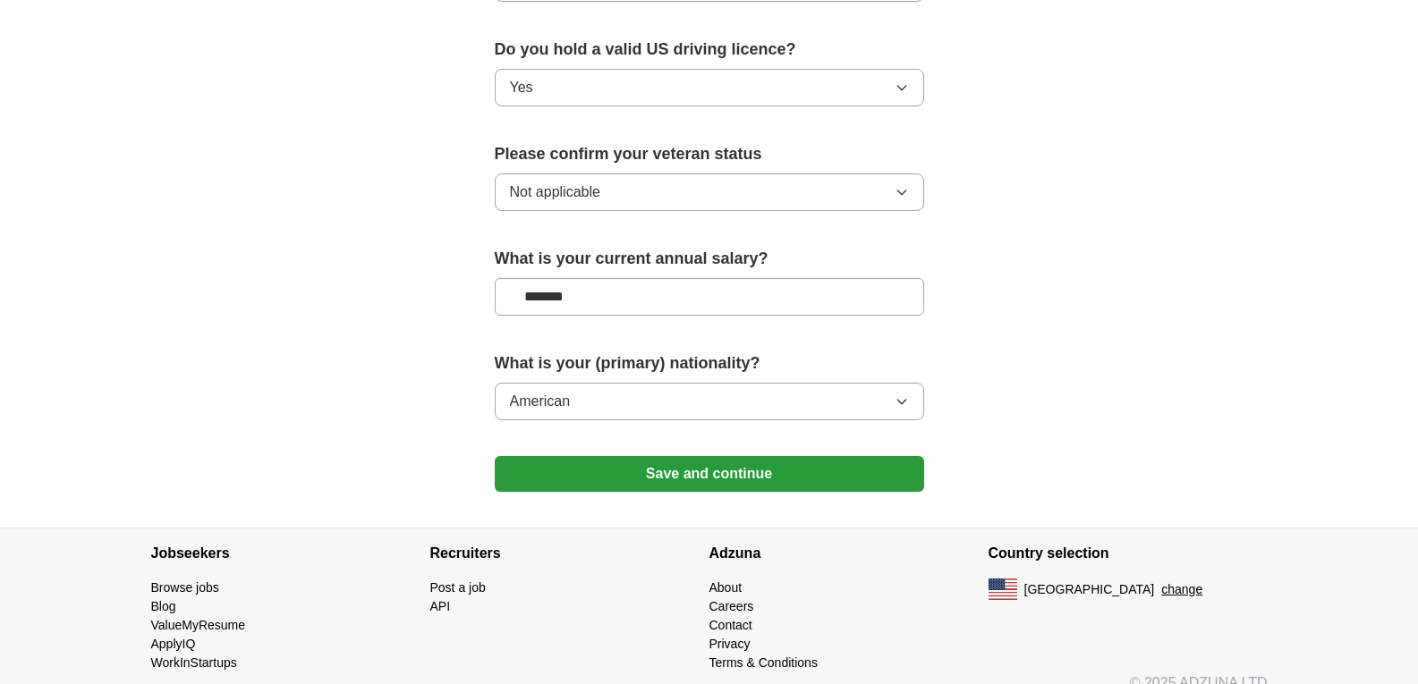
click at [828, 459] on button "Save and continue" at bounding box center [709, 474] width 429 height 36
